Goal: Navigation & Orientation: Find specific page/section

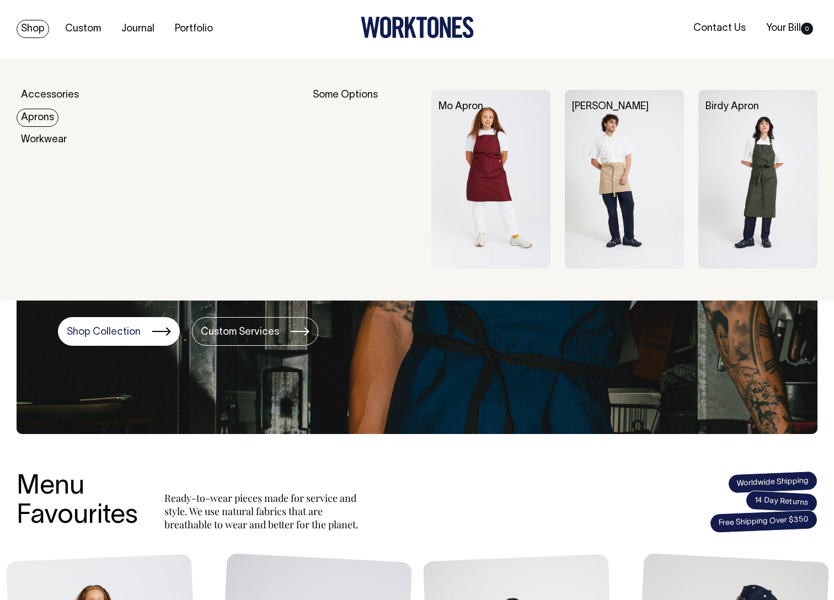
click at [41, 118] on link "Aprons" at bounding box center [38, 118] width 42 height 18
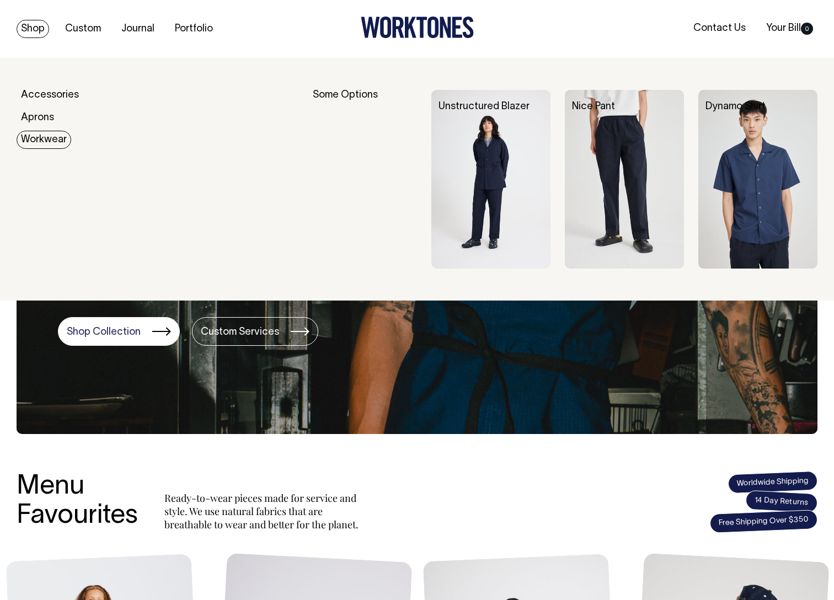
click at [44, 138] on link "Workwear" at bounding box center [44, 140] width 55 height 18
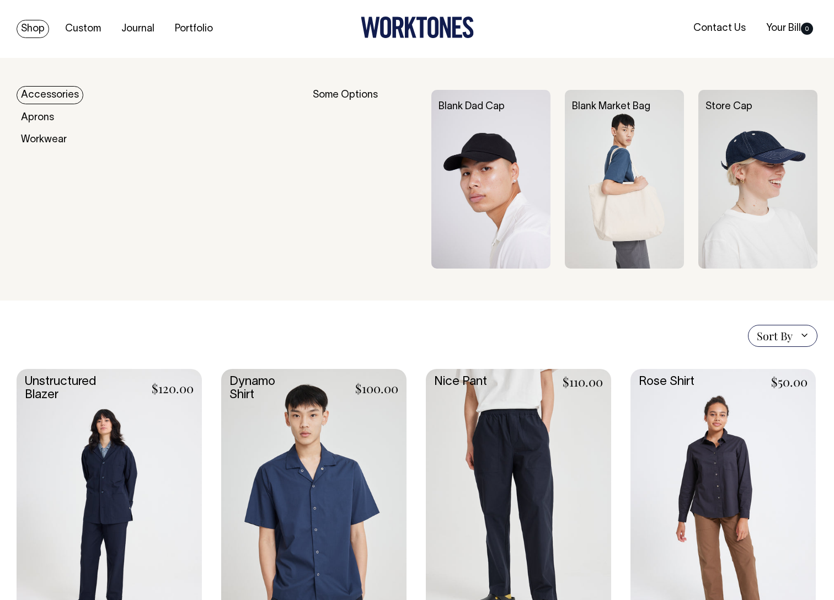
click at [44, 96] on link "Accessories" at bounding box center [50, 95] width 67 height 18
